Goal: Find specific page/section: Find specific page/section

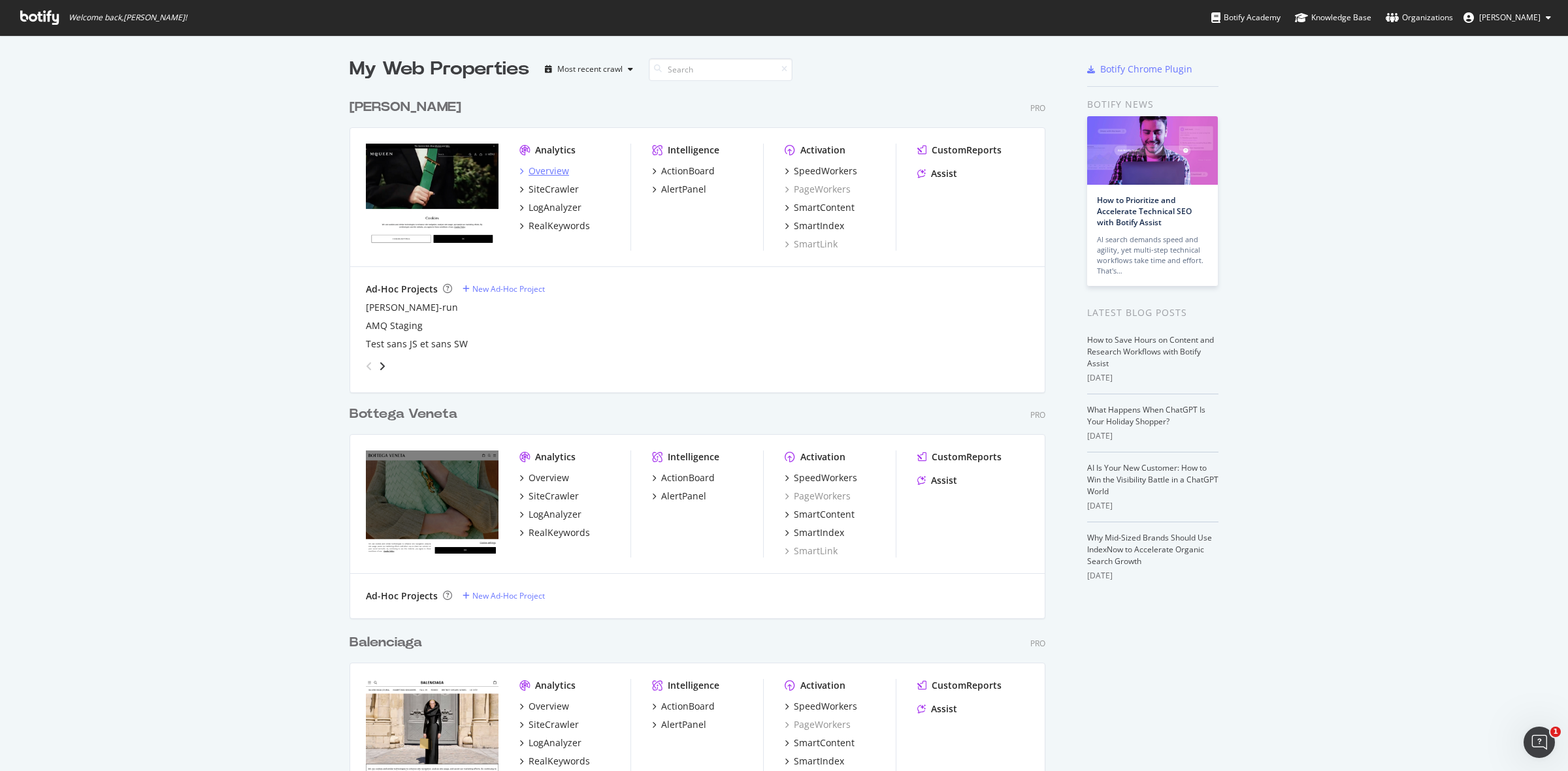
click at [551, 170] on div "Overview" at bounding box center [550, 170] width 41 height 13
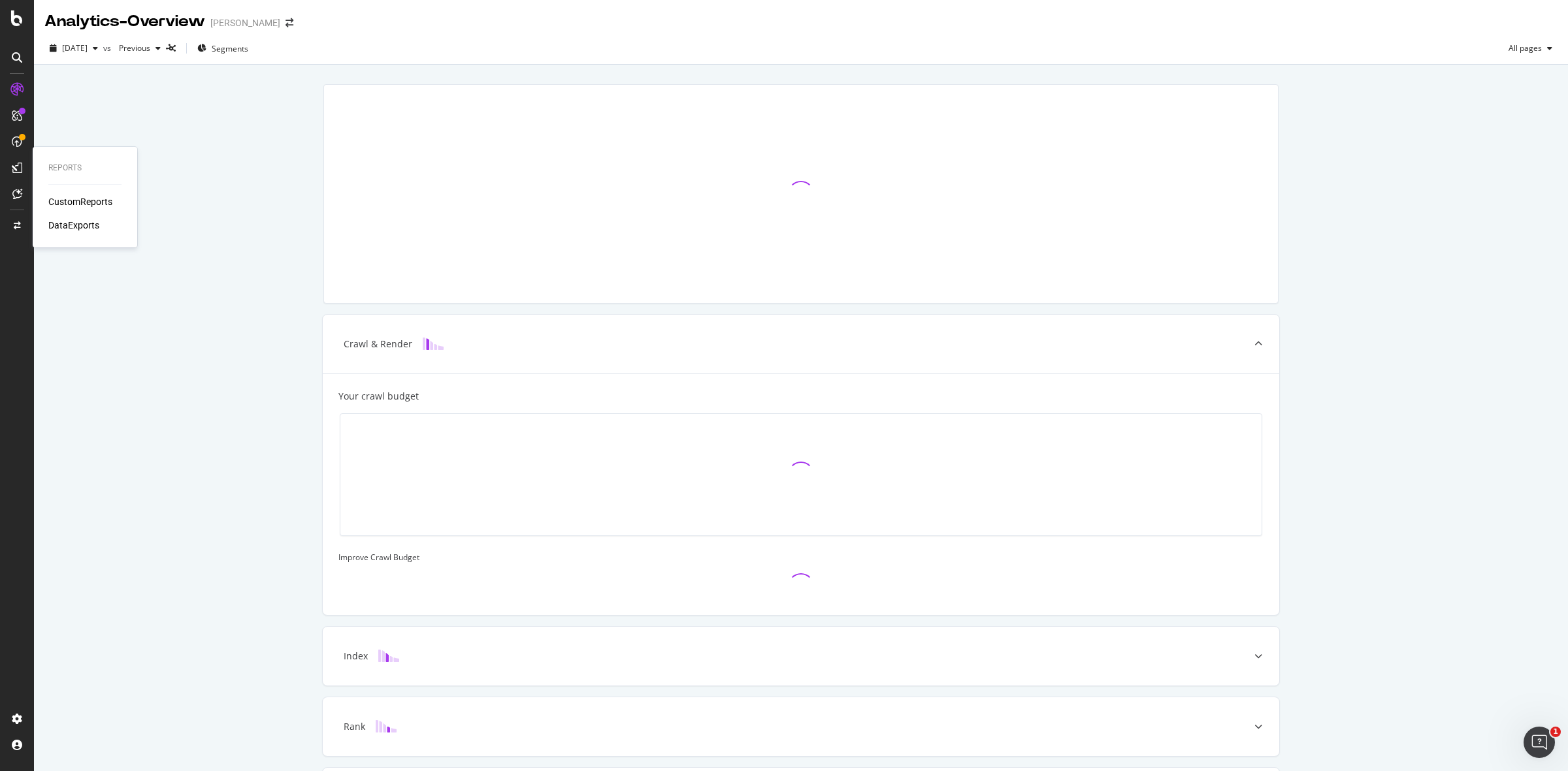
click at [60, 197] on div "CustomReports" at bounding box center [81, 201] width 64 height 13
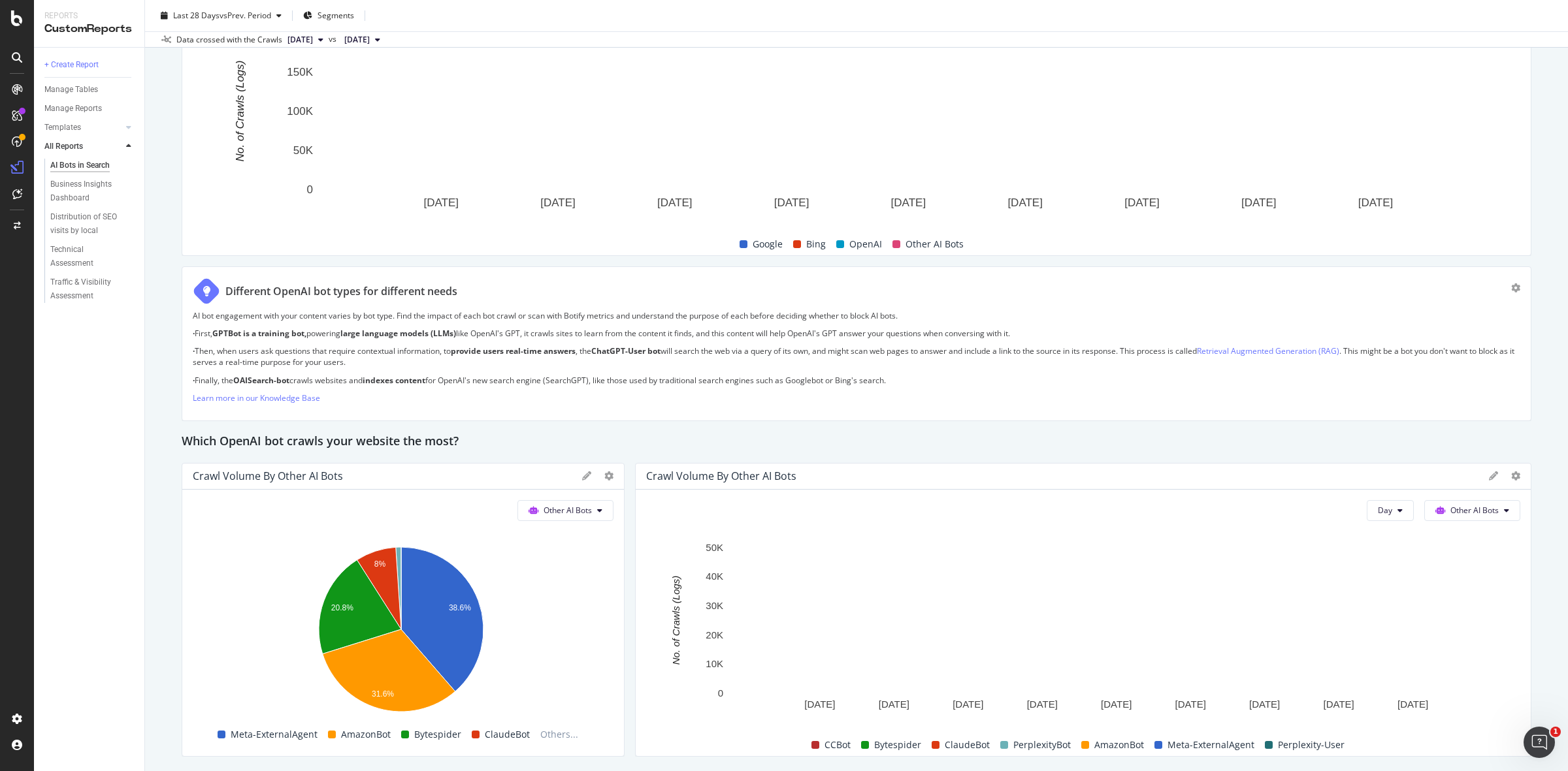
scroll to position [735, 0]
